Goal: Information Seeking & Learning: Learn about a topic

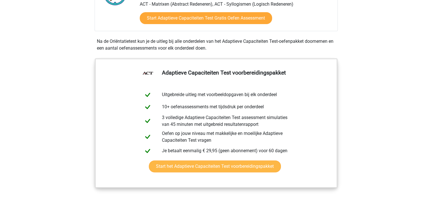
scroll to position [114, 0]
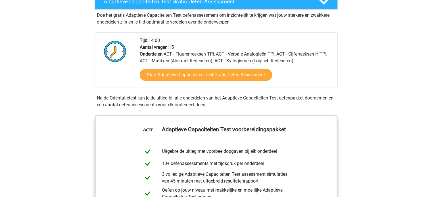
click at [205, 68] on div "Start Adaptieve Capaciteiten Test Gratis Oefen Assessment" at bounding box center [236, 75] width 193 height 23
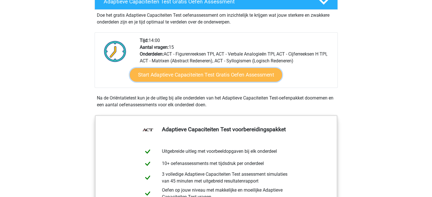
click at [205, 72] on link "Start Adaptieve Capaciteiten Test Gratis Oefen Assessment" at bounding box center [206, 75] width 152 height 14
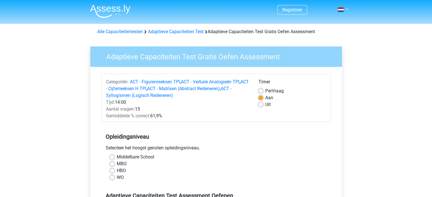
click at [265, 106] on label "Uit" at bounding box center [267, 104] width 5 height 7
click at [261, 106] on input "Uit" at bounding box center [260, 104] width 5 height 6
radio input "true"
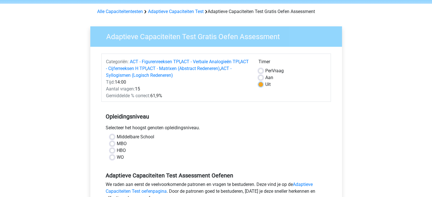
scroll to position [28, 0]
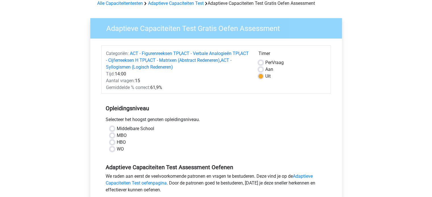
click at [119, 142] on label "HBO" at bounding box center [121, 142] width 9 height 7
click at [114, 142] on input "HBO" at bounding box center [112, 142] width 5 height 6
radio input "true"
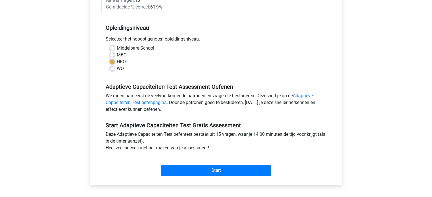
scroll to position [114, 0]
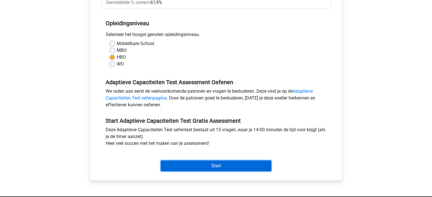
click at [181, 163] on input "Start" at bounding box center [216, 166] width 110 height 11
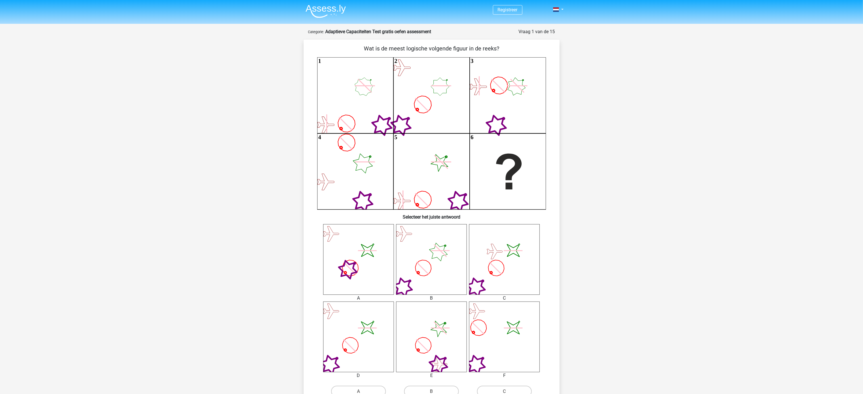
click at [351, 197] on icon "image/svg+xml" at bounding box center [358, 337] width 71 height 71
click at [354, 197] on icon "image/svg+xml" at bounding box center [358, 337] width 71 height 71
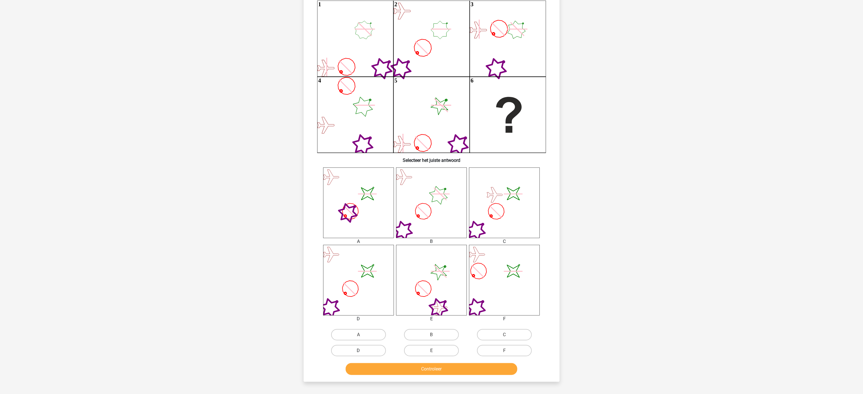
click at [355, 197] on label "D" at bounding box center [358, 350] width 55 height 11
click at [358, 197] on input "D" at bounding box center [360, 353] width 4 height 4
radio input "true"
click at [418, 197] on button "Controleer" at bounding box center [432, 370] width 172 height 12
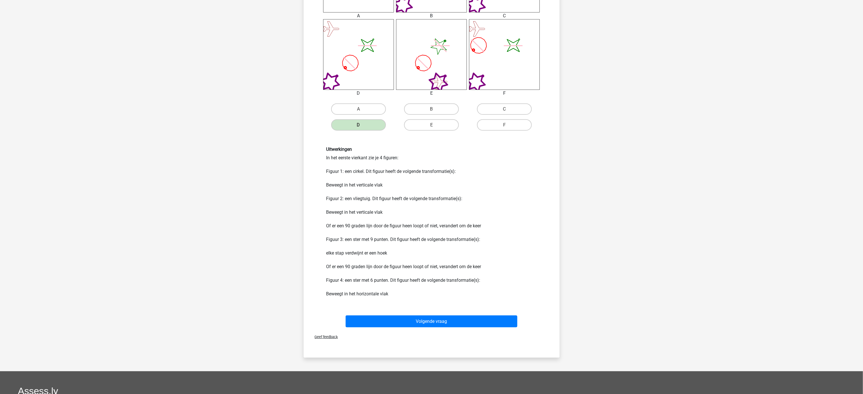
scroll to position [284, 0]
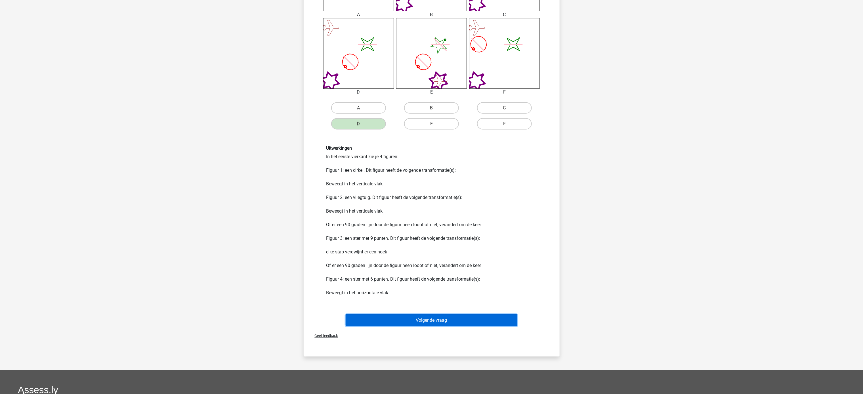
click at [429, 197] on button "Volgende vraag" at bounding box center [432, 321] width 172 height 12
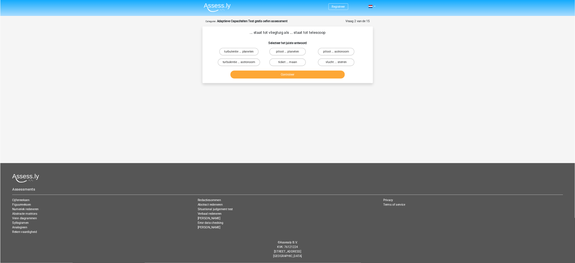
scroll to position [0, 0]
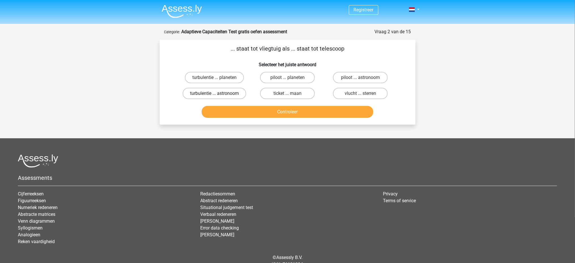
click at [215, 91] on label "turbulentie ... astronoom" at bounding box center [215, 93] width 64 height 11
click at [215, 93] on input "turbulentie ... astronoom" at bounding box center [217, 95] width 4 height 4
radio input "true"
click at [295, 113] on button "Controleer" at bounding box center [288, 112] width 172 height 12
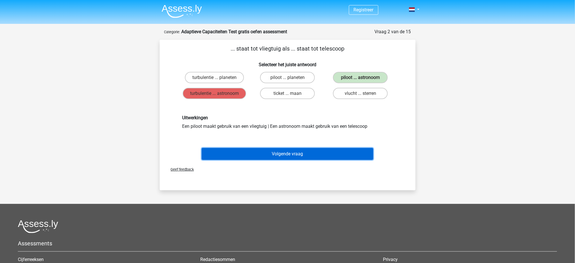
click at [282, 154] on button "Volgende vraag" at bounding box center [288, 154] width 172 height 12
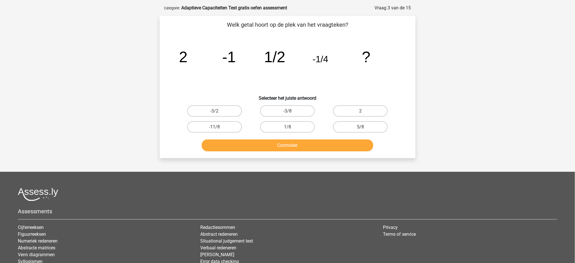
scroll to position [28, 0]
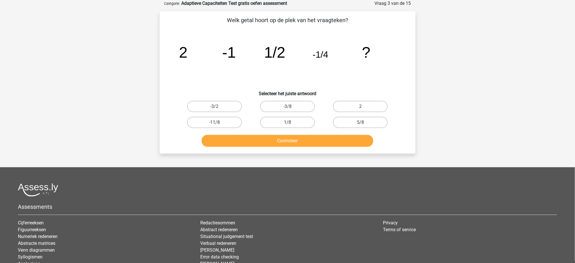
click at [289, 122] on input "1/8" at bounding box center [289, 124] width 4 height 4
radio input "true"
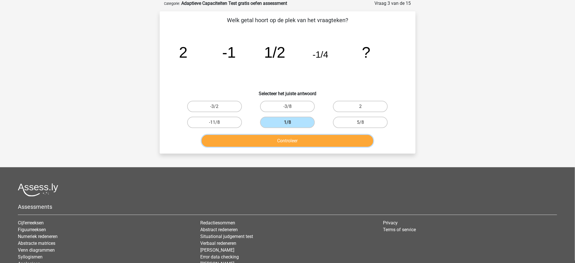
click at [288, 137] on button "Controleer" at bounding box center [288, 141] width 172 height 12
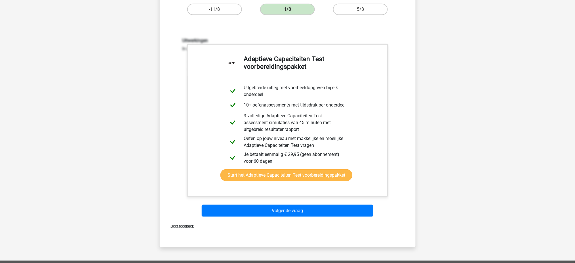
scroll to position [142, 0]
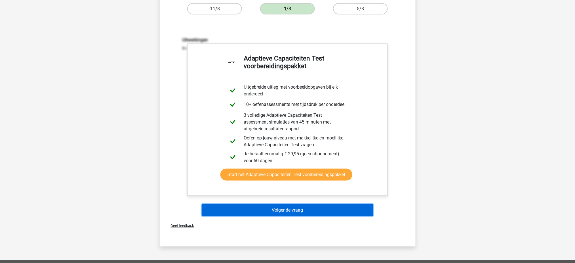
click at [303, 197] on button "Volgende vraag" at bounding box center [288, 210] width 172 height 12
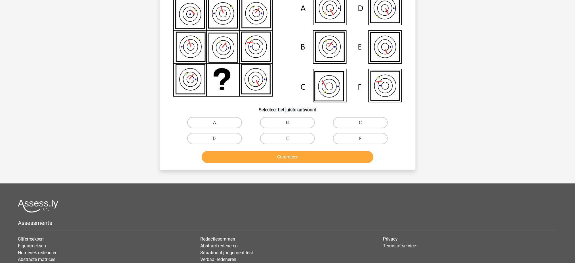
scroll to position [28, 0]
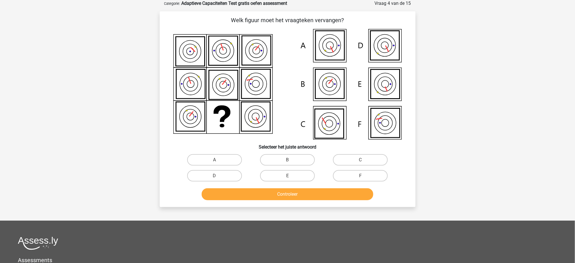
click at [381, 130] on icon at bounding box center [385, 122] width 29 height 29
click at [367, 174] on label "F" at bounding box center [360, 175] width 55 height 11
click at [364, 176] on input "F" at bounding box center [363, 178] width 4 height 4
radio input "true"
click at [347, 192] on button "Controleer" at bounding box center [288, 194] width 172 height 12
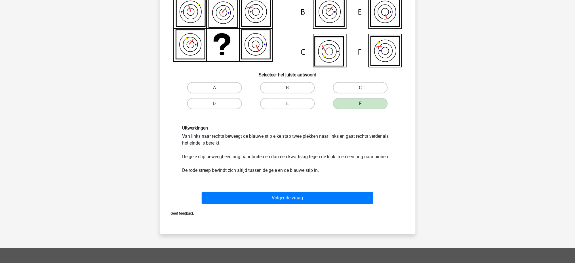
scroll to position [104, 0]
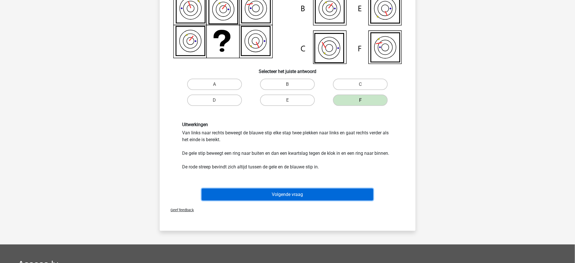
click at [347, 191] on button "Volgende vraag" at bounding box center [288, 194] width 172 height 12
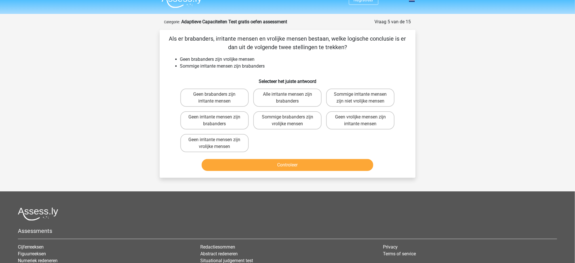
scroll to position [0, 0]
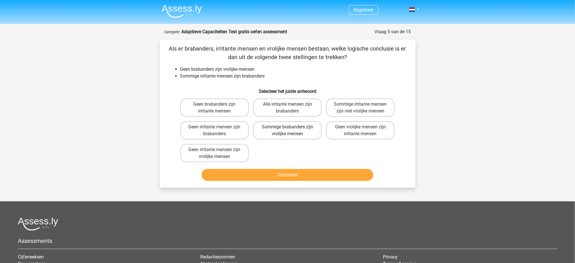
click at [284, 130] on label "Sommige brabanders zijn vrolijke mensen" at bounding box center [287, 130] width 68 height 18
click at [287, 130] on input "Sommige brabanders zijn vrolijke mensen" at bounding box center [289, 129] width 4 height 4
radio input "true"
click at [293, 177] on button "Controleer" at bounding box center [288, 175] width 172 height 12
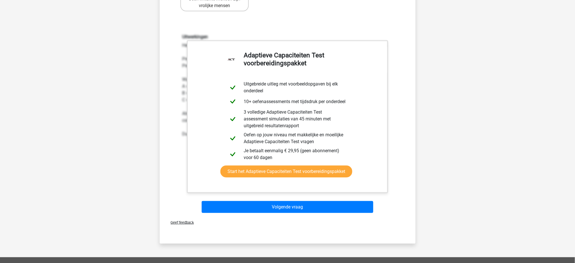
scroll to position [151, 0]
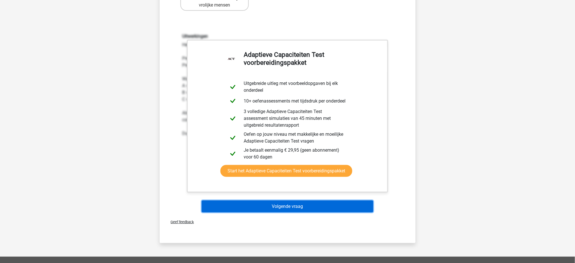
click at [294, 197] on button "Volgende vraag" at bounding box center [288, 206] width 172 height 12
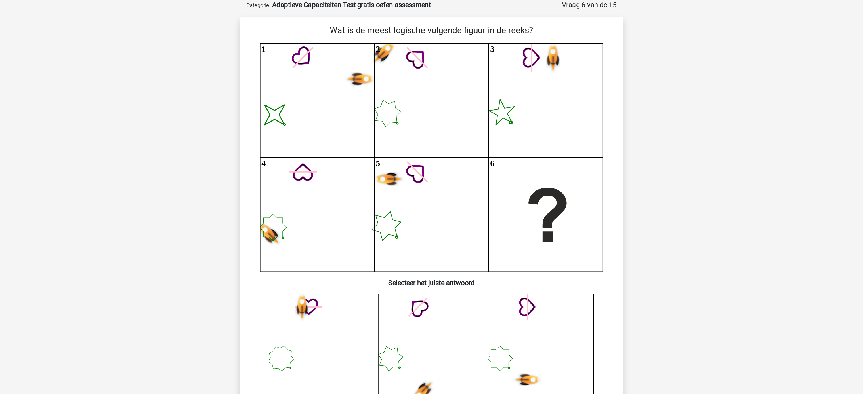
scroll to position [28, 0]
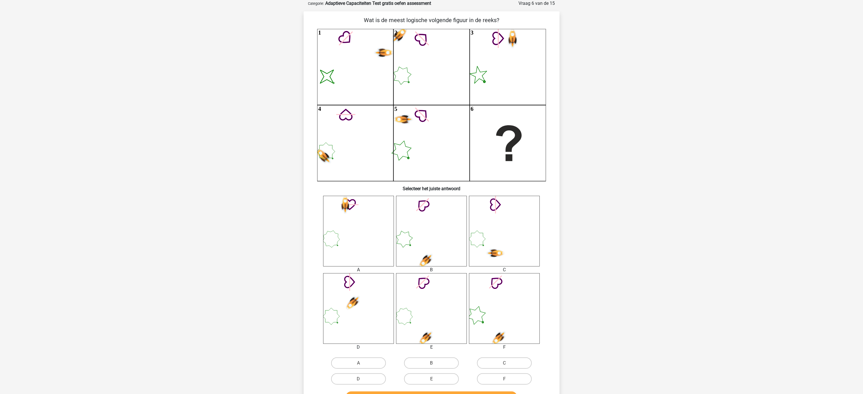
click at [413, 197] on icon at bounding box center [431, 309] width 71 height 71
drag, startPoint x: 433, startPoint y: 377, endPoint x: 432, endPoint y: 373, distance: 3.8
click at [431, 197] on label "E" at bounding box center [431, 379] width 55 height 11
click at [431, 197] on input "E" at bounding box center [433, 381] width 4 height 4
radio input "true"
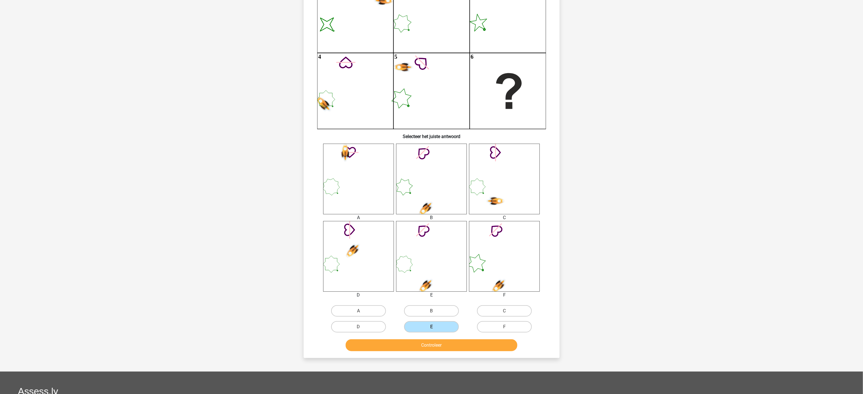
scroll to position [142, 0]
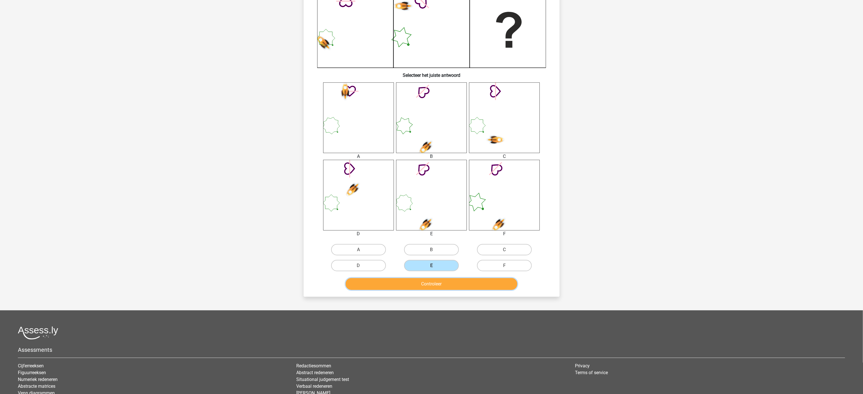
click at [431, 197] on button "Controleer" at bounding box center [432, 284] width 172 height 12
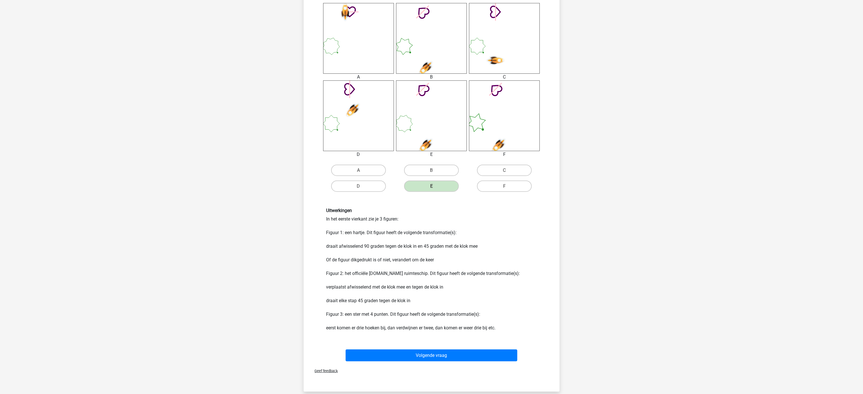
scroll to position [382, 0]
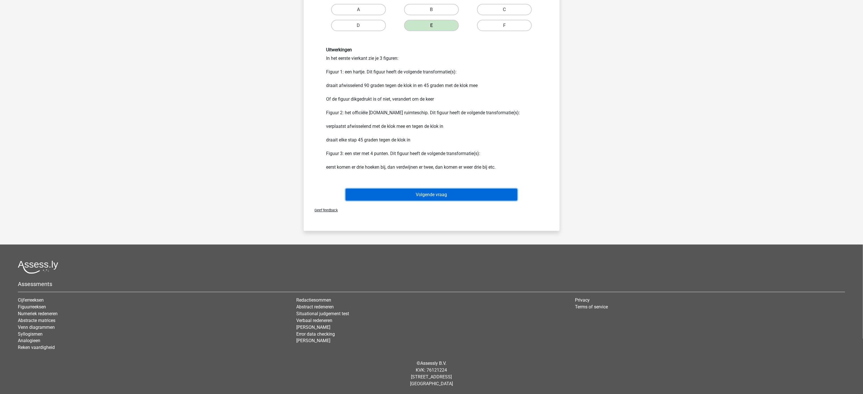
click at [431, 195] on button "Volgende vraag" at bounding box center [432, 195] width 172 height 12
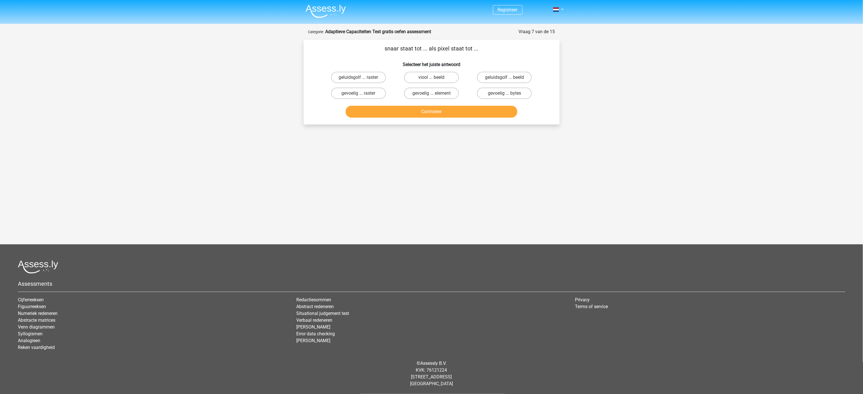
scroll to position [0, 0]
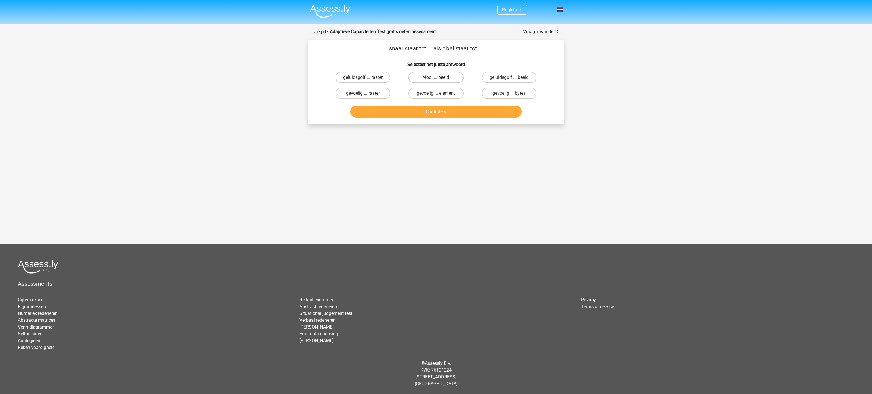
click at [431, 78] on label "viool ... beeld" at bounding box center [435, 77] width 55 height 11
click at [431, 78] on input "viool ... beeld" at bounding box center [438, 79] width 4 height 4
radio input "true"
click at [431, 112] on button "Controleer" at bounding box center [436, 112] width 172 height 12
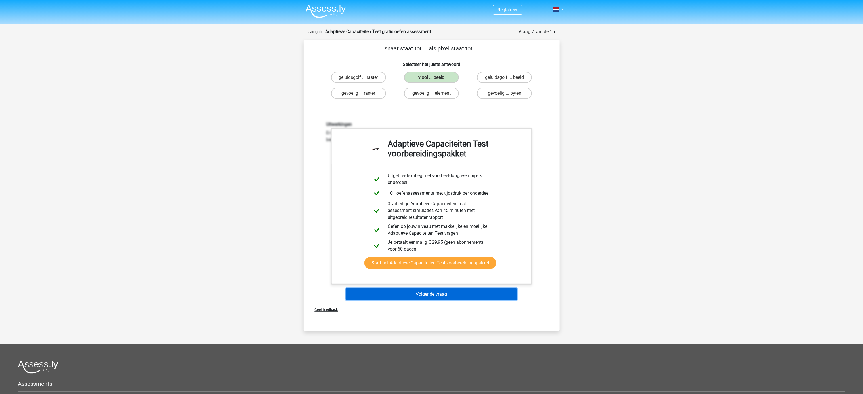
click at [431, 197] on button "Volgende vraag" at bounding box center [432, 295] width 172 height 12
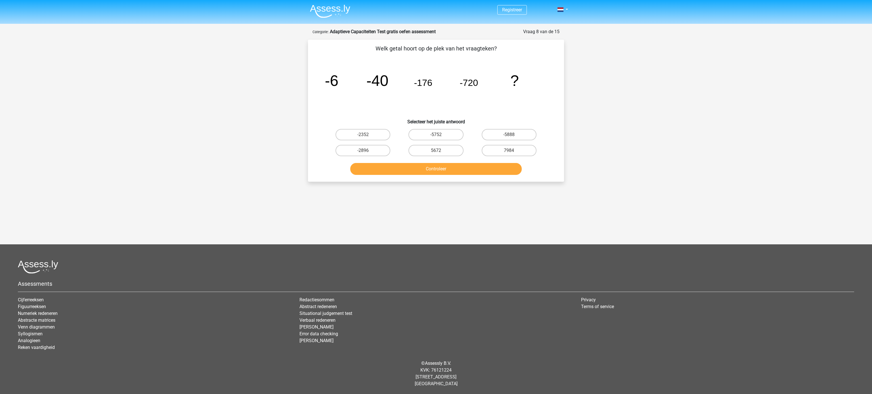
drag, startPoint x: 445, startPoint y: 138, endPoint x: 445, endPoint y: 141, distance: 3.4
click at [431, 141] on div "-5752" at bounding box center [435, 135] width 73 height 16
click at [431, 138] on label "-5752" at bounding box center [435, 134] width 55 height 11
click at [431, 138] on input "-5752" at bounding box center [438, 137] width 4 height 4
radio input "true"
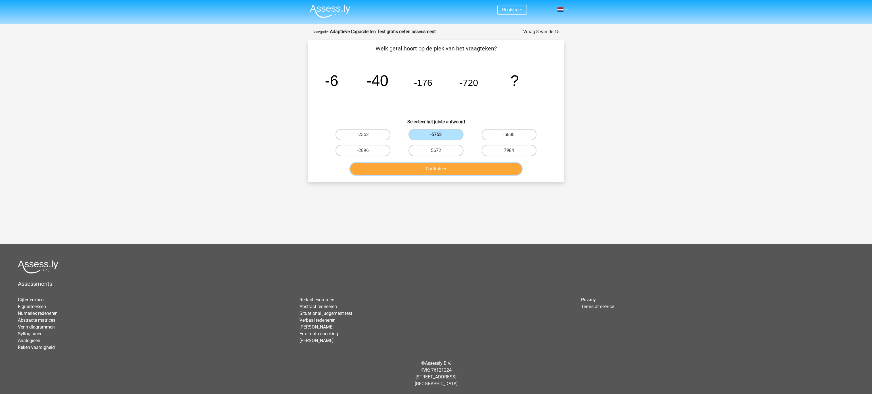
click at [431, 170] on button "Controleer" at bounding box center [436, 169] width 172 height 12
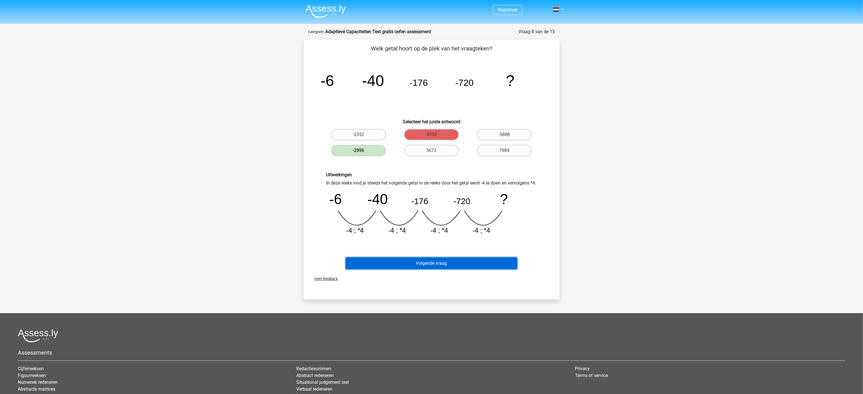
click at [431, 197] on button "Volgende vraag" at bounding box center [432, 264] width 172 height 12
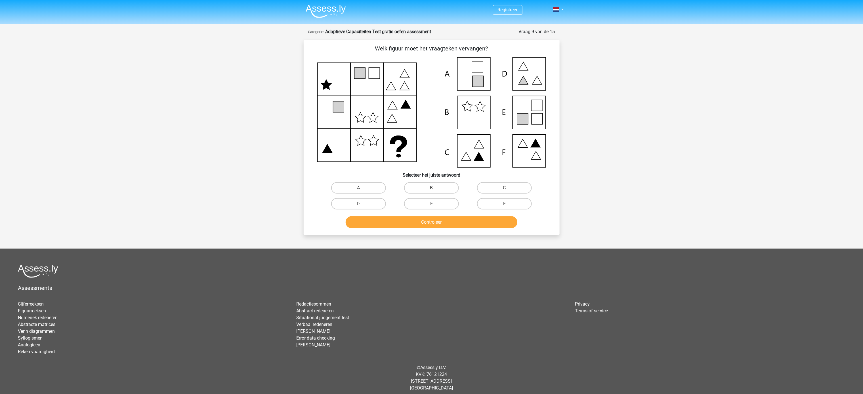
scroll to position [4, 0]
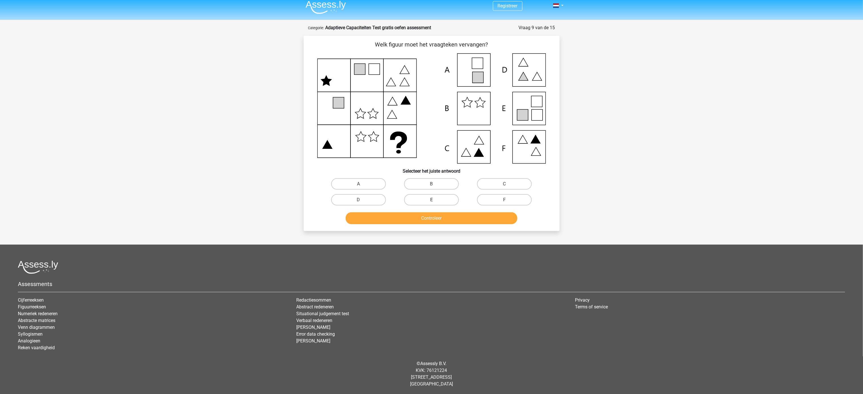
click at [431, 197] on label "E" at bounding box center [431, 199] width 55 height 11
click at [431, 197] on input "E" at bounding box center [433, 202] width 4 height 4
radio input "true"
click at [431, 197] on button "Controleer" at bounding box center [432, 219] width 172 height 12
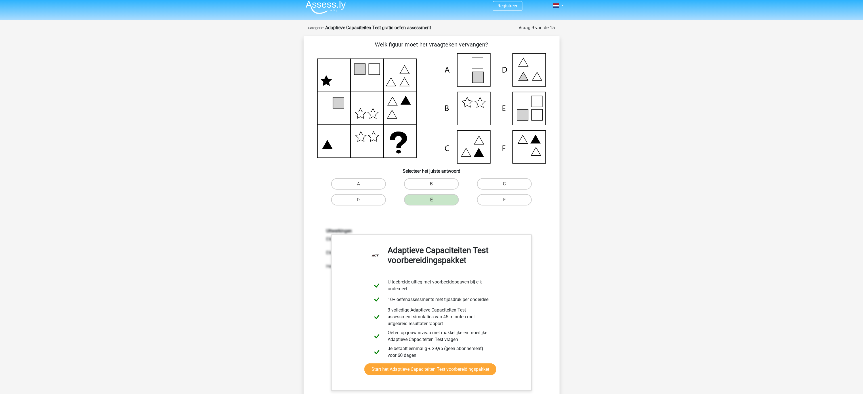
scroll to position [210, 0]
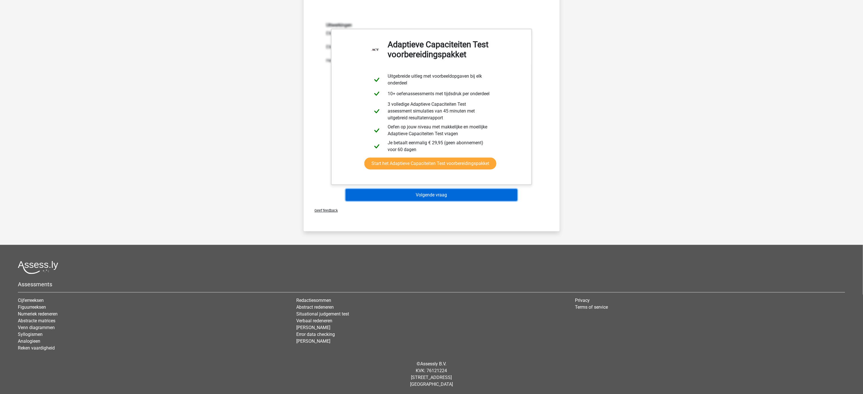
click at [431, 195] on button "Volgende vraag" at bounding box center [432, 195] width 172 height 12
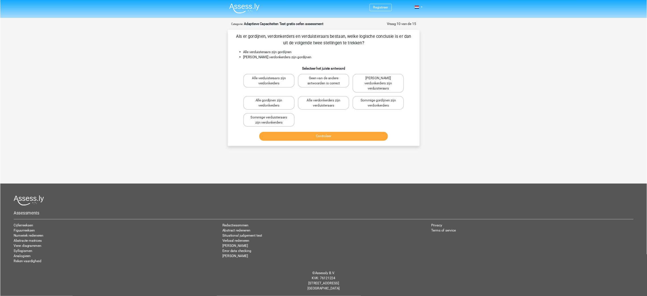
scroll to position [0, 0]
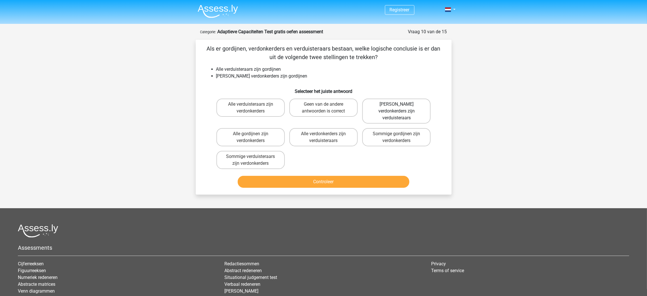
click at [419, 108] on label "Geen verdonkerders zijn verduisteraars" at bounding box center [396, 110] width 68 height 25
click at [400, 108] on input "Geen verdonkerders zijn verduisteraars" at bounding box center [399, 106] width 4 height 4
radio input "true"
click at [333, 176] on button "Controleer" at bounding box center [324, 182] width 172 height 12
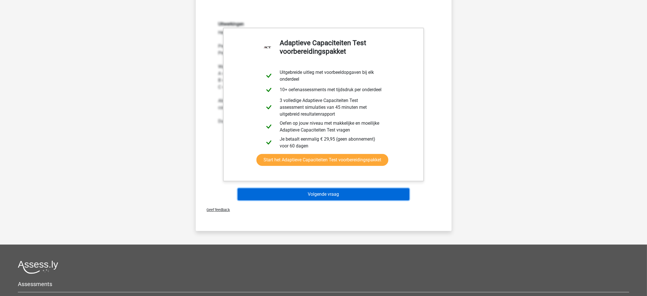
click at [333, 188] on button "Volgende vraag" at bounding box center [324, 194] width 172 height 12
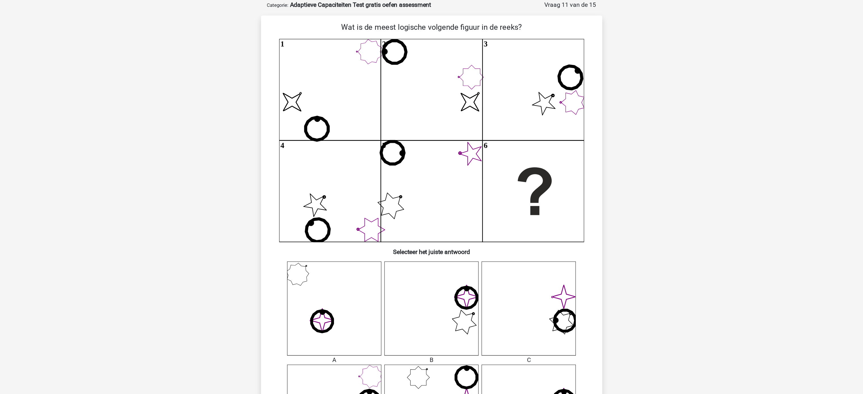
scroll to position [28, 0]
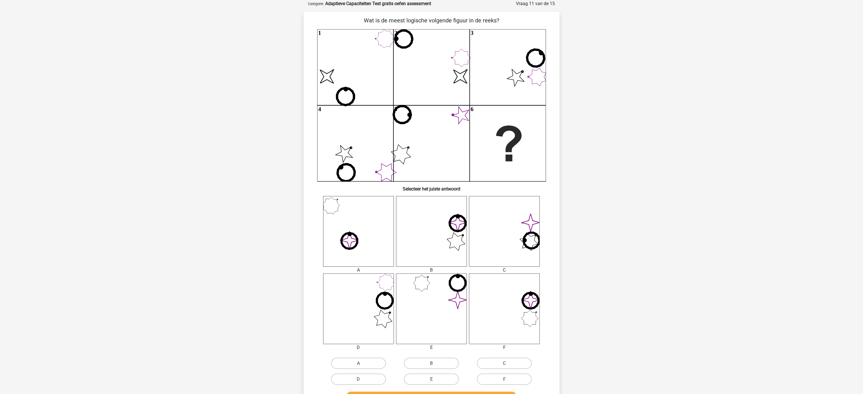
click at [430, 197] on icon "image/svg+xml" at bounding box center [431, 309] width 71 height 71
click at [431, 197] on label "E" at bounding box center [431, 379] width 55 height 11
click at [431, 197] on input "E" at bounding box center [433, 382] width 4 height 4
radio input "true"
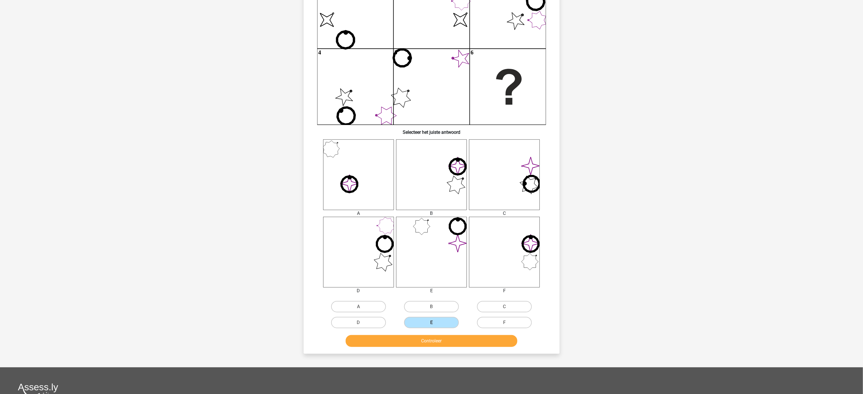
click at [431, 197] on div "Wat is de meest logische volgende figuur in de reeks? image/svg+xml 1 image/svg…" at bounding box center [432, 154] width 256 height 399
click at [431, 197] on button "Controleer" at bounding box center [432, 341] width 172 height 12
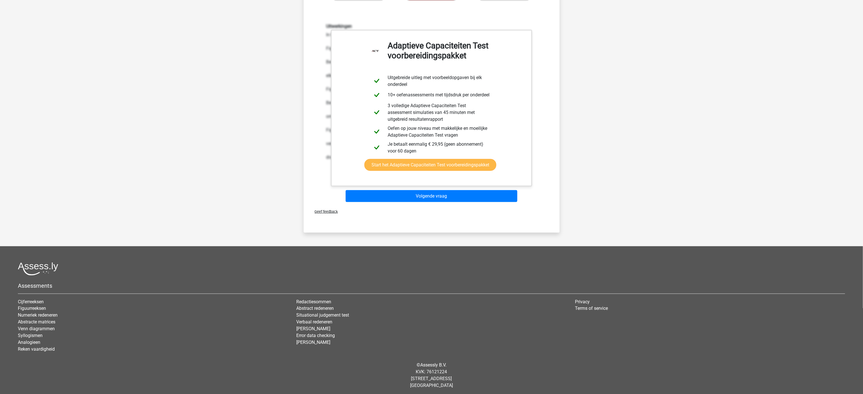
scroll to position [414, 0]
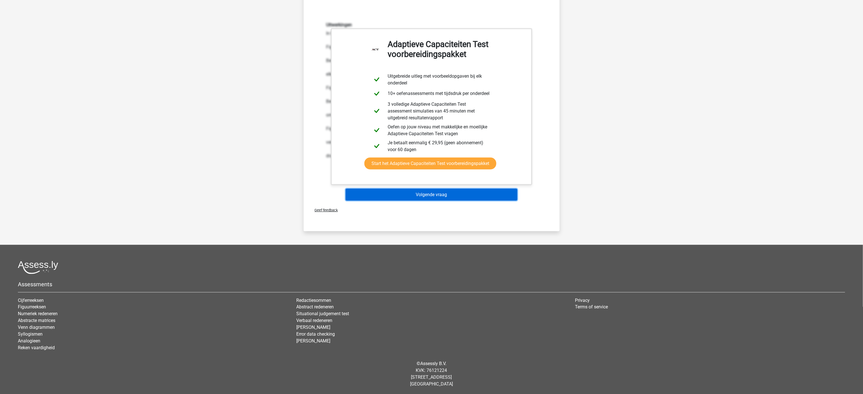
click at [431, 195] on button "Volgende vraag" at bounding box center [432, 195] width 172 height 12
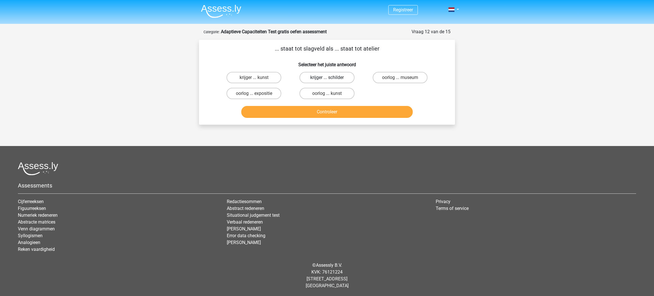
click at [325, 75] on label "krijger ... schilder" at bounding box center [326, 77] width 55 height 11
click at [327, 77] on input "krijger ... schilder" at bounding box center [329, 79] width 4 height 4
radio input "true"
click at [339, 110] on button "Controleer" at bounding box center [327, 112] width 172 height 12
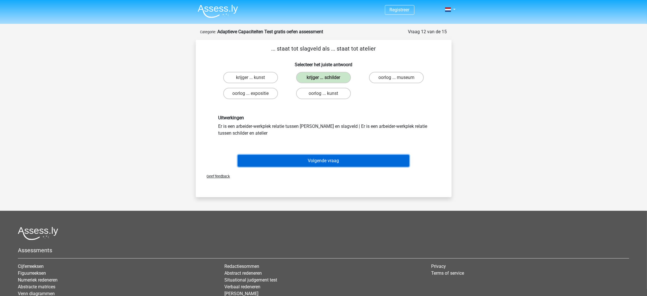
click at [333, 158] on button "Volgende vraag" at bounding box center [324, 161] width 172 height 12
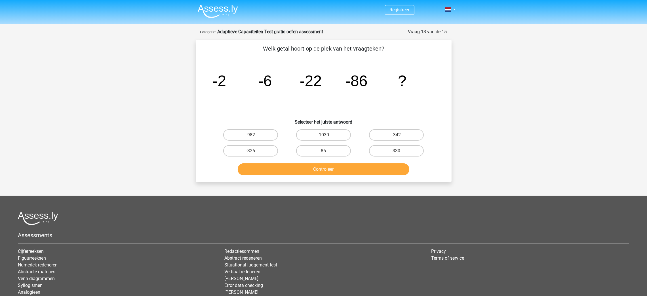
scroll to position [28, 0]
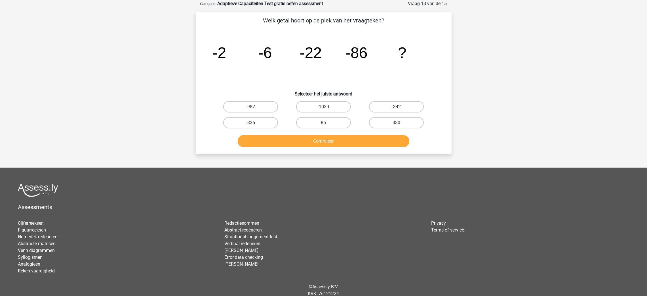
click at [255, 123] on label "-326" at bounding box center [250, 122] width 55 height 11
click at [254, 123] on input "-326" at bounding box center [253, 125] width 4 height 4
radio input "true"
click at [319, 143] on button "Controleer" at bounding box center [324, 141] width 172 height 12
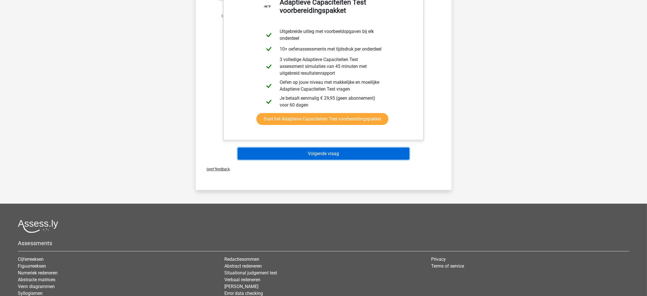
click at [358, 152] on button "Volgende vraag" at bounding box center [324, 154] width 172 height 12
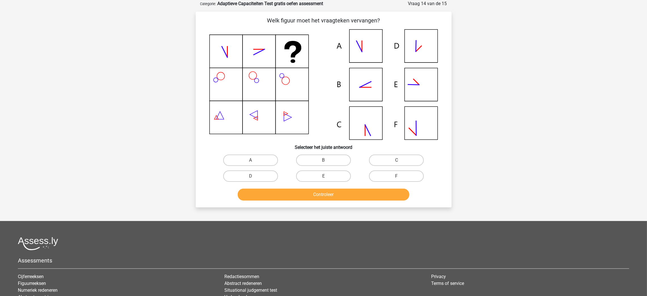
click at [364, 133] on icon at bounding box center [323, 84] width 229 height 110
click at [397, 157] on label "C" at bounding box center [396, 159] width 55 height 11
click at [397, 160] on input "C" at bounding box center [399, 162] width 4 height 4
radio input "true"
click at [354, 194] on button "Controleer" at bounding box center [324, 194] width 172 height 12
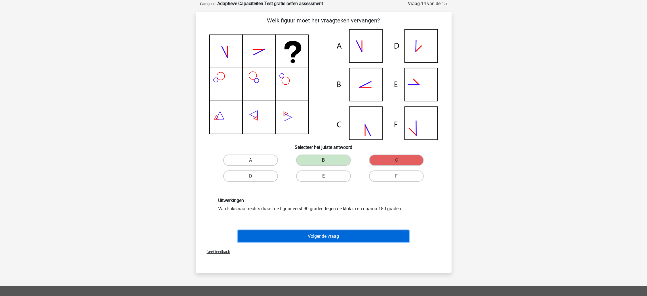
click at [362, 197] on button "Volgende vraag" at bounding box center [324, 236] width 172 height 12
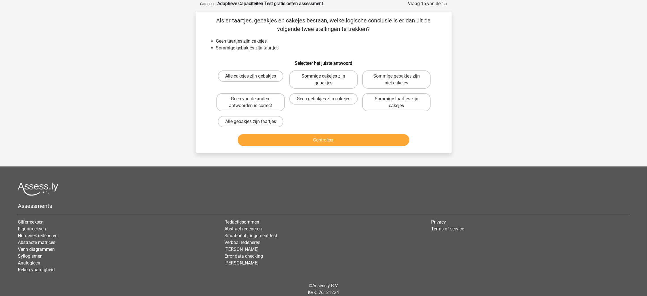
click at [339, 79] on label "Sommige cakejes zijn gebakjes" at bounding box center [323, 79] width 68 height 18
click at [327, 79] on input "Sommige cakejes zijn gebakjes" at bounding box center [326, 78] width 4 height 4
radio input "true"
click at [321, 139] on button "Controleer" at bounding box center [324, 140] width 172 height 12
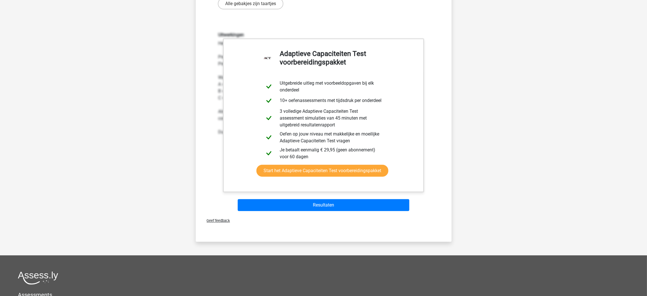
scroll to position [241, 0]
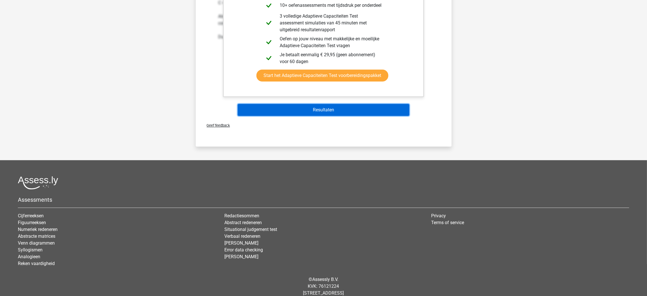
click at [333, 110] on button "Resultaten" at bounding box center [324, 110] width 172 height 12
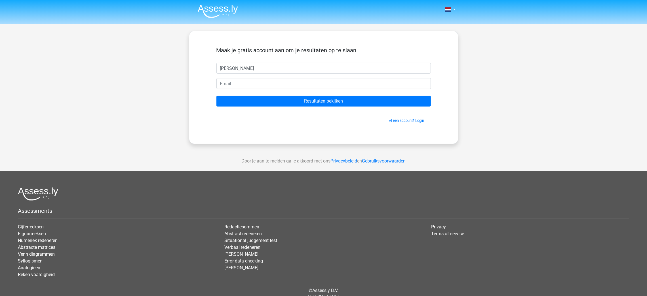
type input "[PERSON_NAME]"
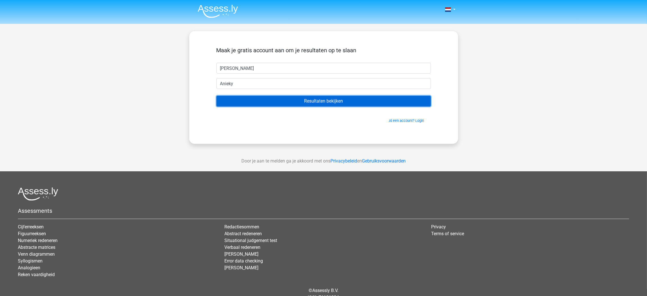
click at [325, 102] on input "Resultaten bekijken" at bounding box center [324, 101] width 215 height 11
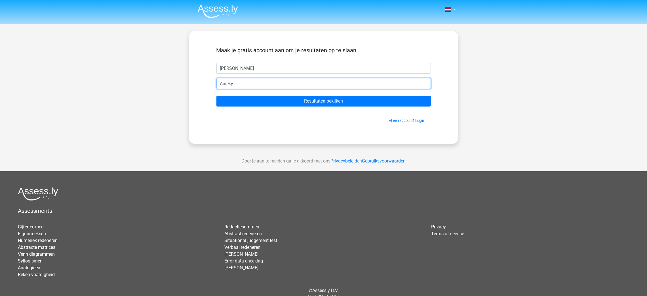
click at [291, 86] on input "Anieky" at bounding box center [324, 83] width 215 height 11
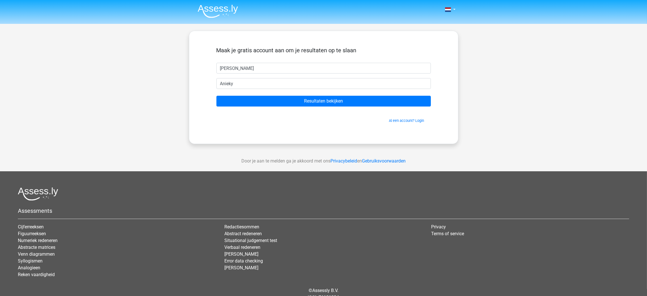
click at [280, 76] on form "Maak je gratis account aan om je resultaten op te slaan niki Anieky Resultaten …" at bounding box center [324, 85] width 215 height 76
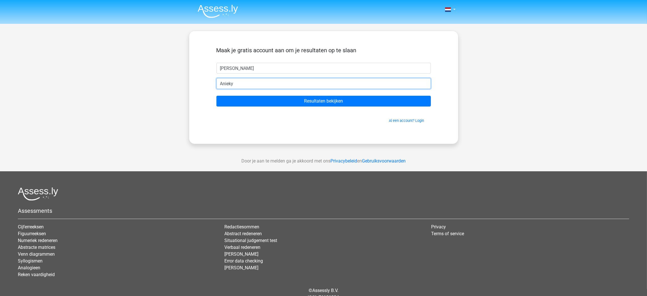
click at [281, 83] on input "Anieky" at bounding box center [324, 83] width 215 height 11
type input "[EMAIL_ADDRESS][DOMAIN_NAME]"
click at [217, 96] on input "Resultaten bekijken" at bounding box center [324, 101] width 215 height 11
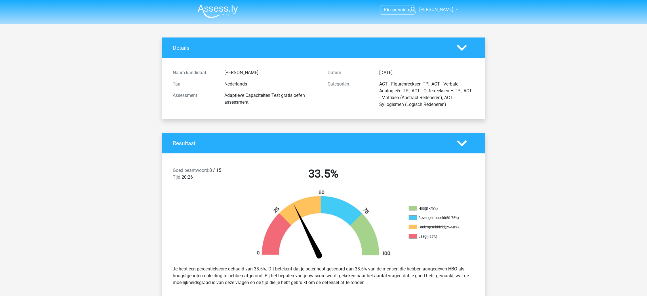
click at [460, 142] on icon at bounding box center [462, 143] width 10 height 10
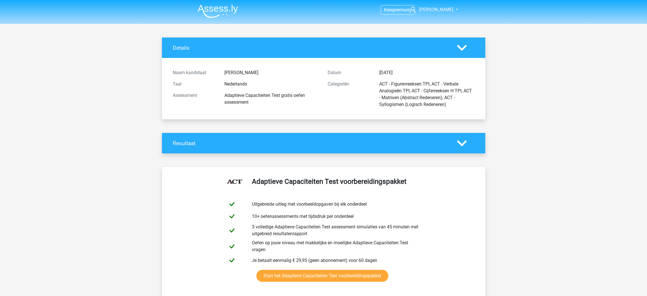
click at [460, 142] on icon at bounding box center [462, 143] width 10 height 10
